Goal: Check status: Check status

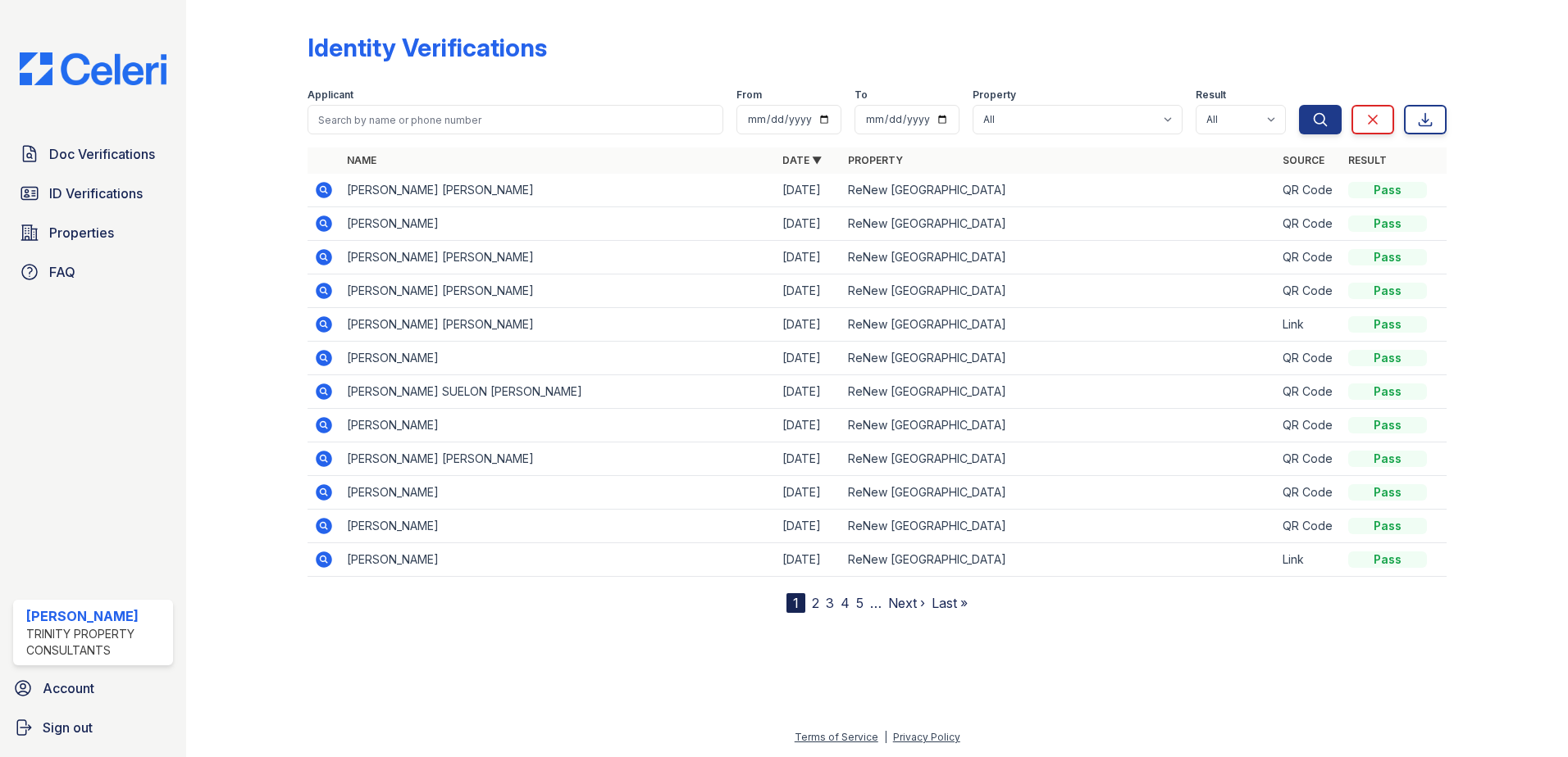
click at [325, 188] on icon at bounding box center [324, 190] width 20 height 20
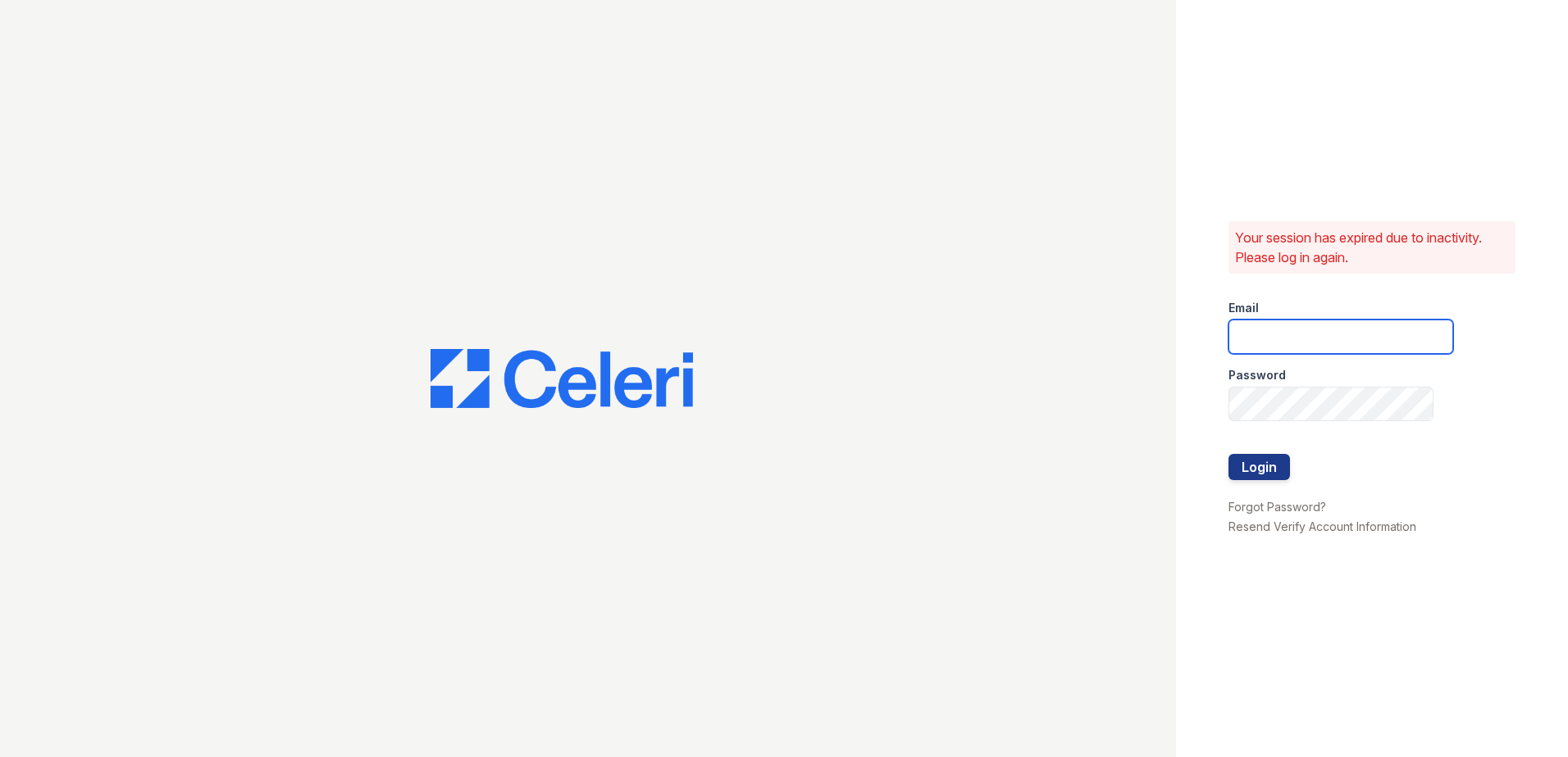
click at [1374, 347] on input "email" at bounding box center [1341, 337] width 225 height 34
type input "[EMAIL_ADDRESS][DOMAIN_NAME]"
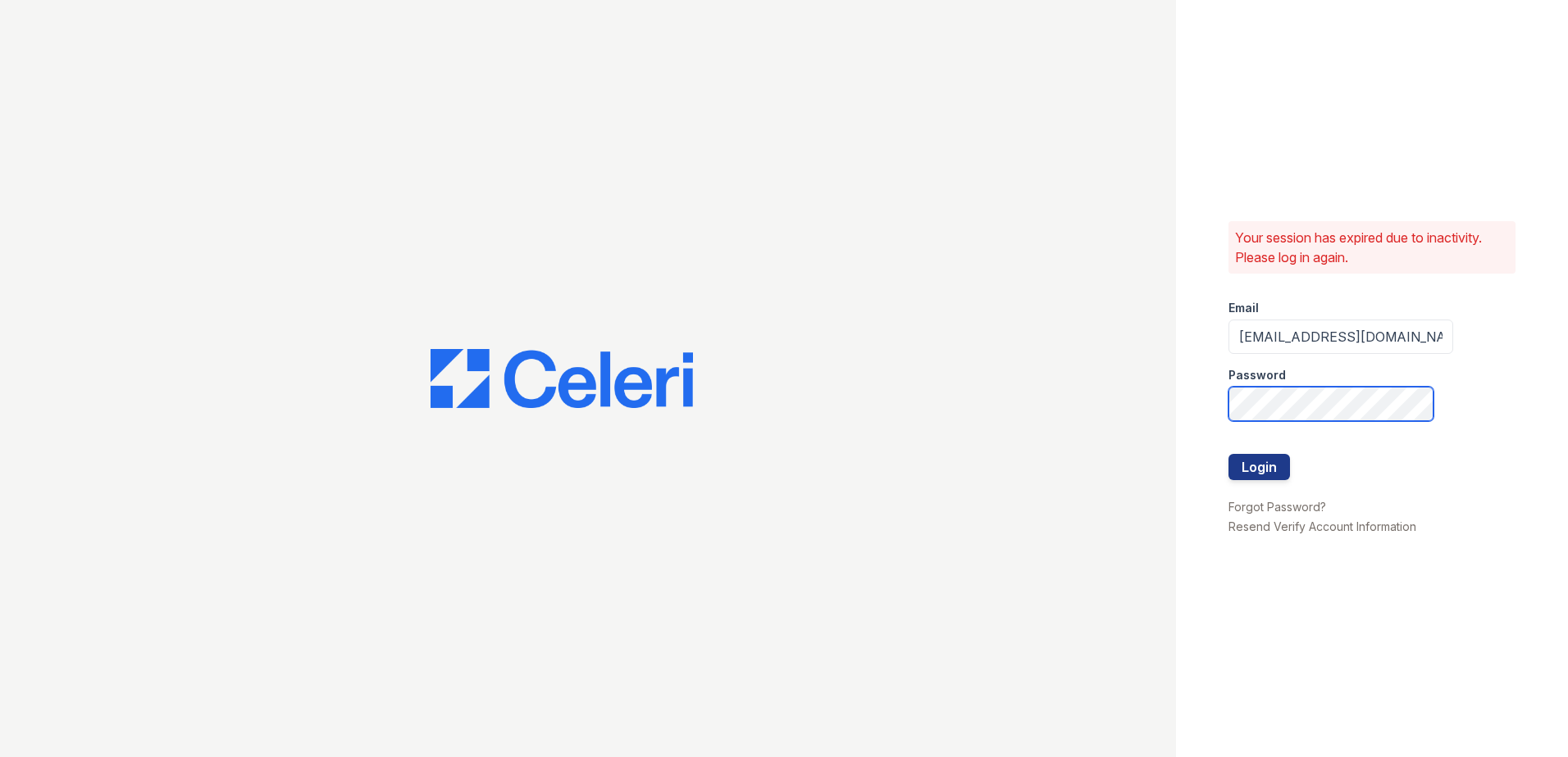
click at [1030, 422] on div "Your session has expired due to inactivity. Please log in again. Email candicep…" at bounding box center [784, 378] width 1568 height 757
click at [1229, 454] on button "Login" at bounding box center [1259, 467] width 61 height 26
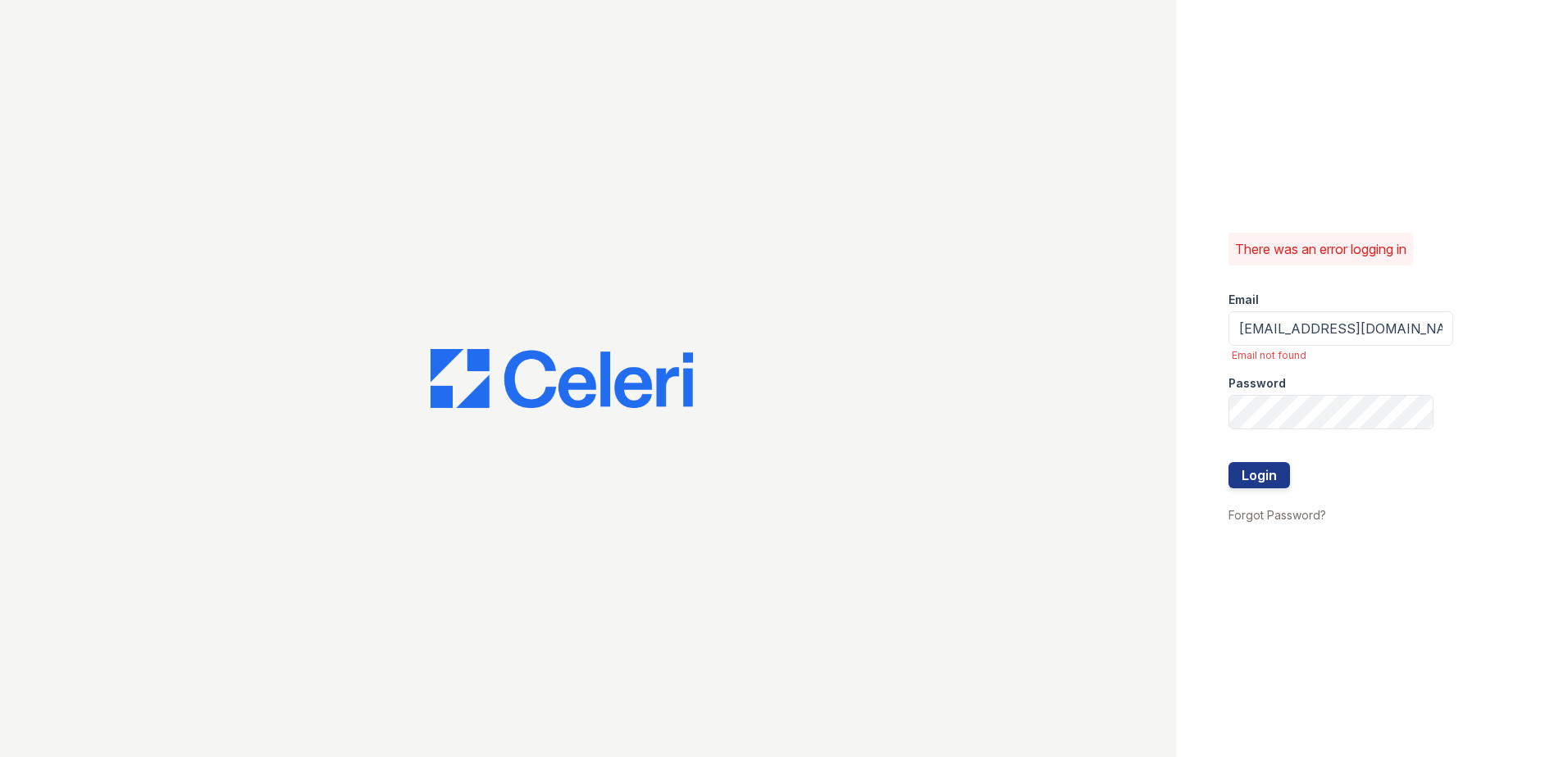
click at [1320, 394] on div "Password" at bounding box center [1341, 378] width 225 height 33
click at [1229, 462] on button "Login" at bounding box center [1259, 475] width 61 height 26
drag, startPoint x: 1427, startPoint y: 320, endPoint x: 986, endPoint y: 359, distance: 442.7
click at [988, 358] on div "There was an error logging in Email candicepayne38@gmail.com Email not found Pa…" at bounding box center [784, 378] width 1568 height 757
type input "candice.payne@trinity-pm.com"
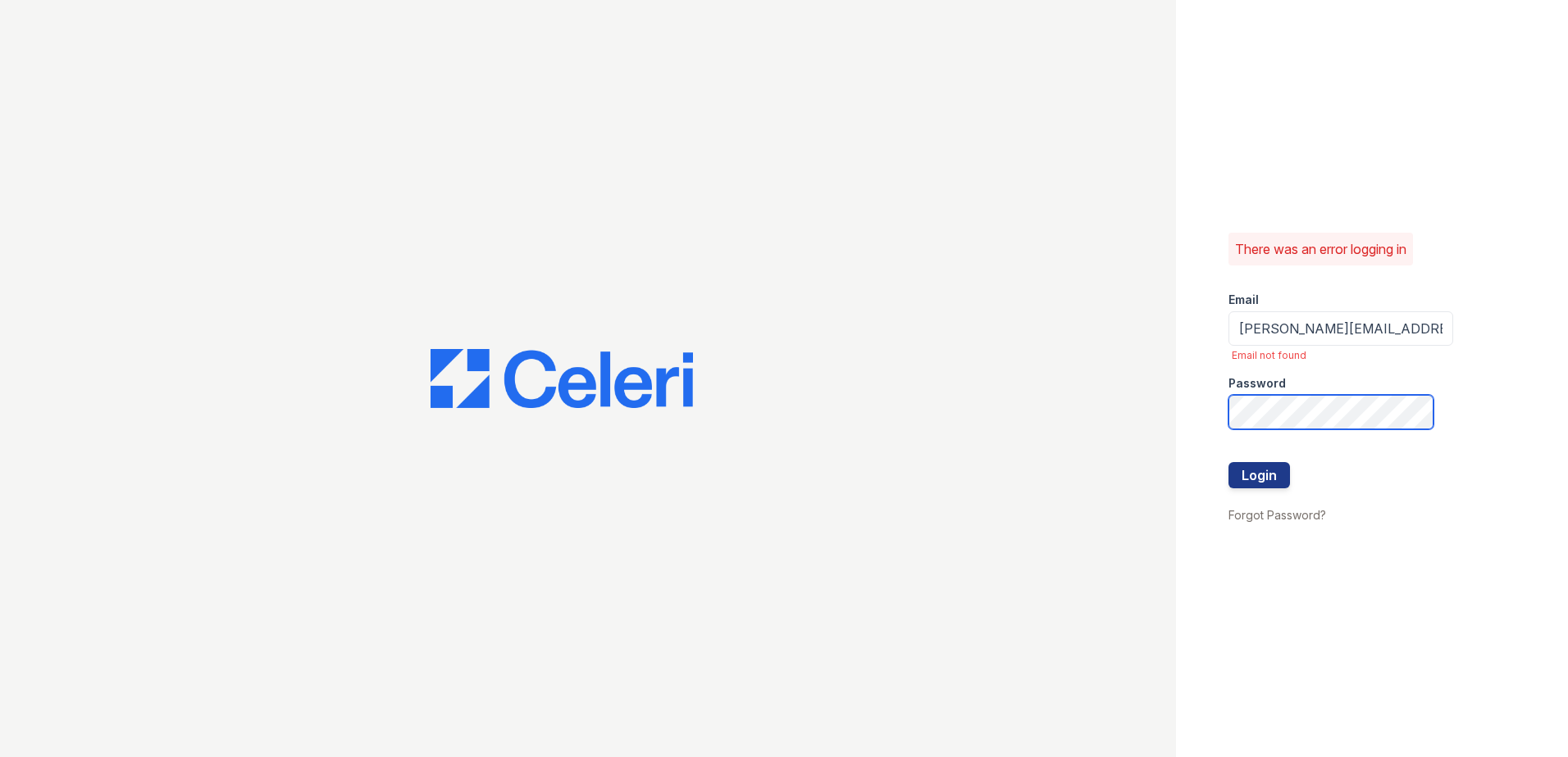
click at [1229, 462] on button "Login" at bounding box center [1259, 475] width 61 height 26
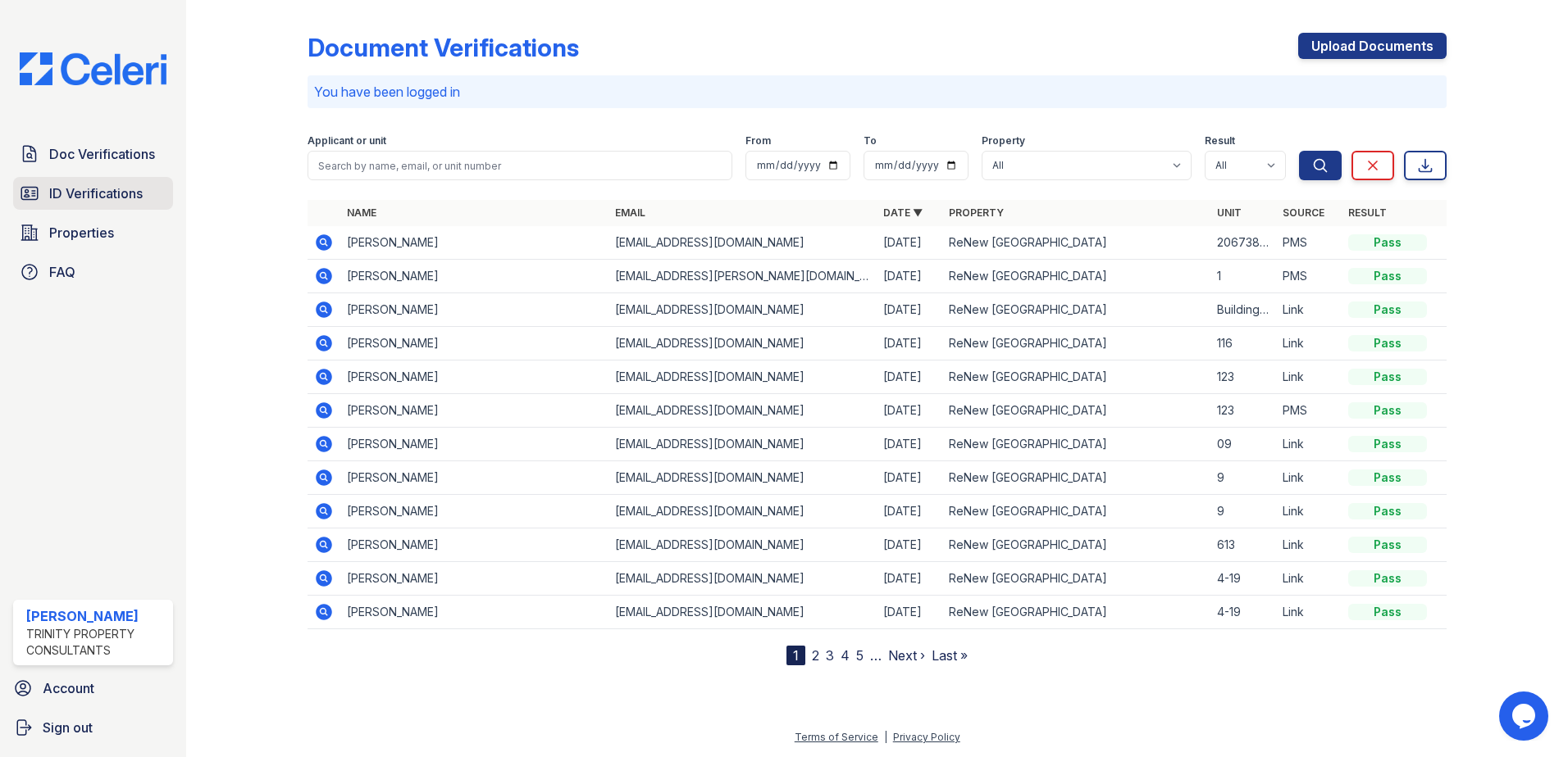
click at [105, 195] on span "ID Verifications" at bounding box center [95, 194] width 93 height 20
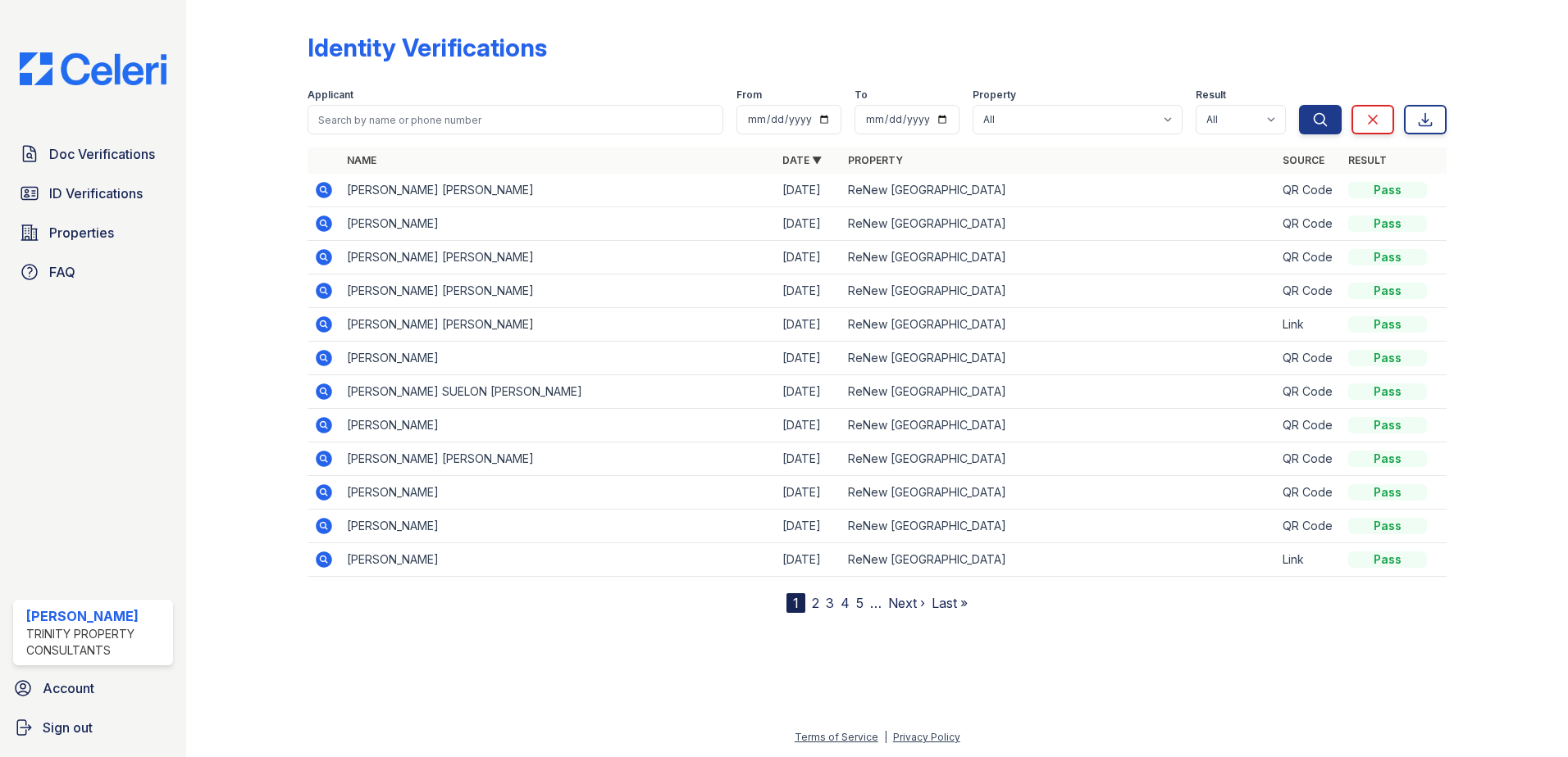
click at [324, 190] on icon at bounding box center [322, 188] width 4 height 4
